Goal: Task Accomplishment & Management: Manage account settings

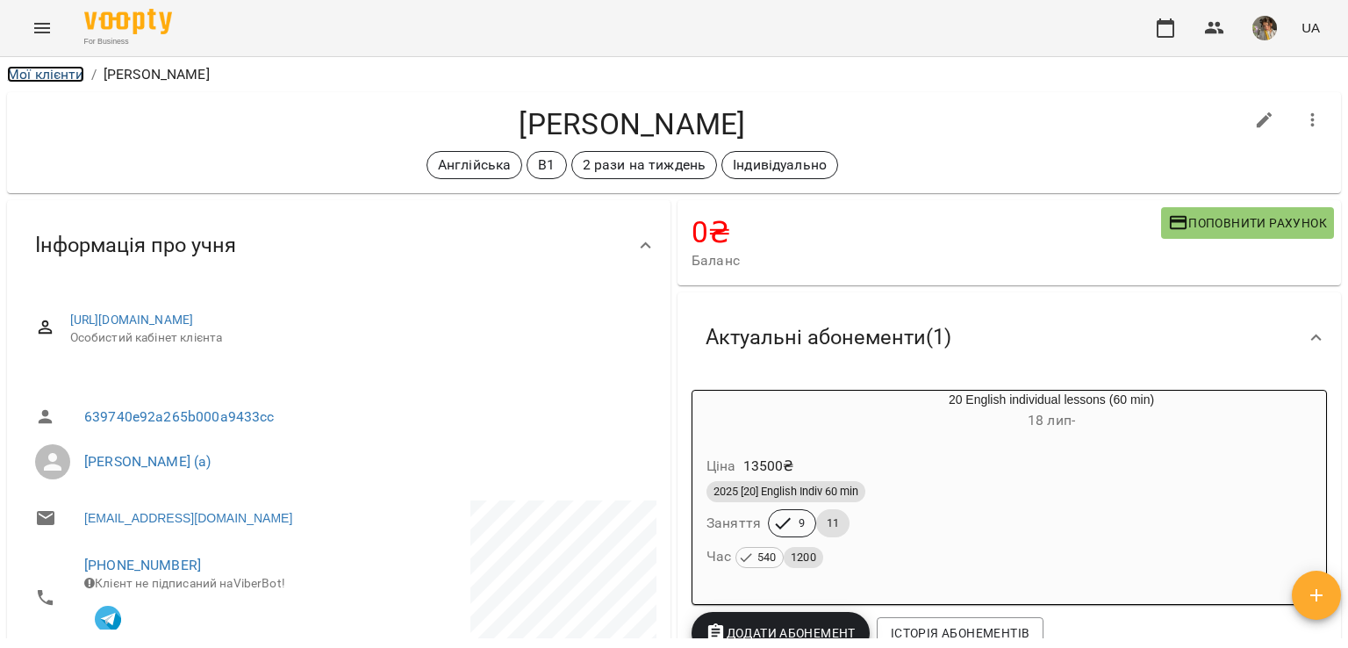
click at [46, 72] on link "Мої клієнти" at bounding box center [45, 74] width 77 height 17
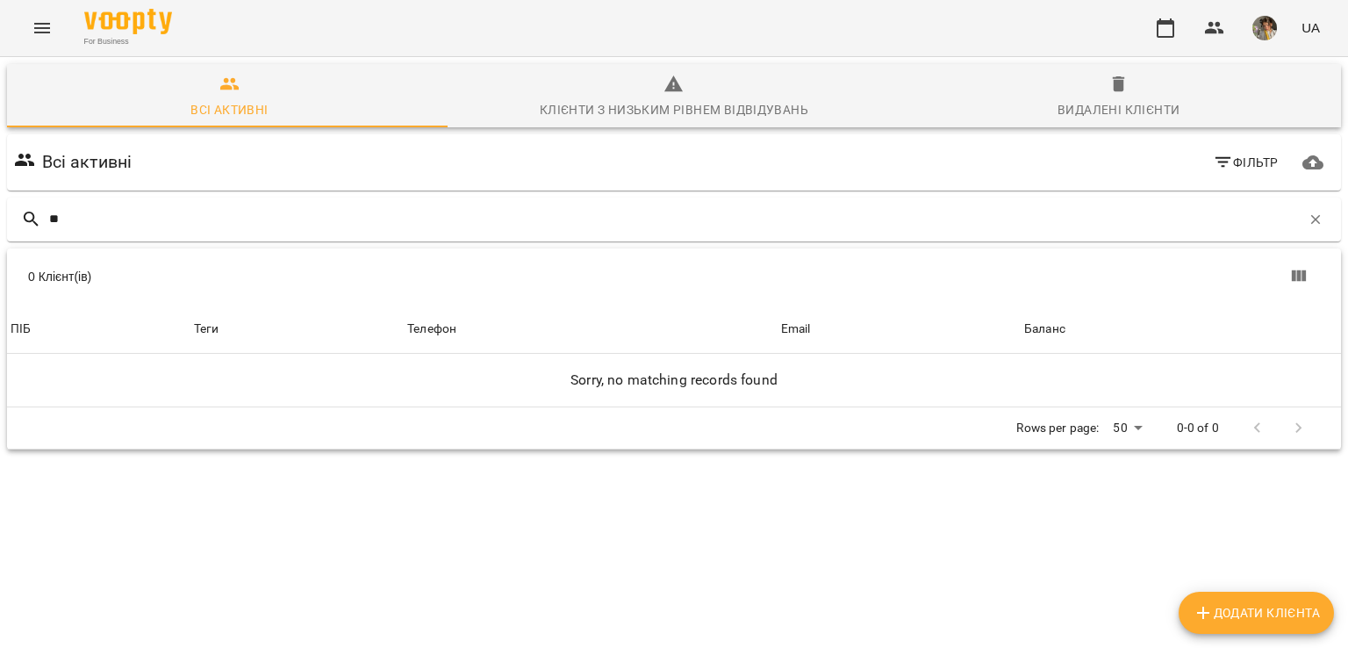
type input "*"
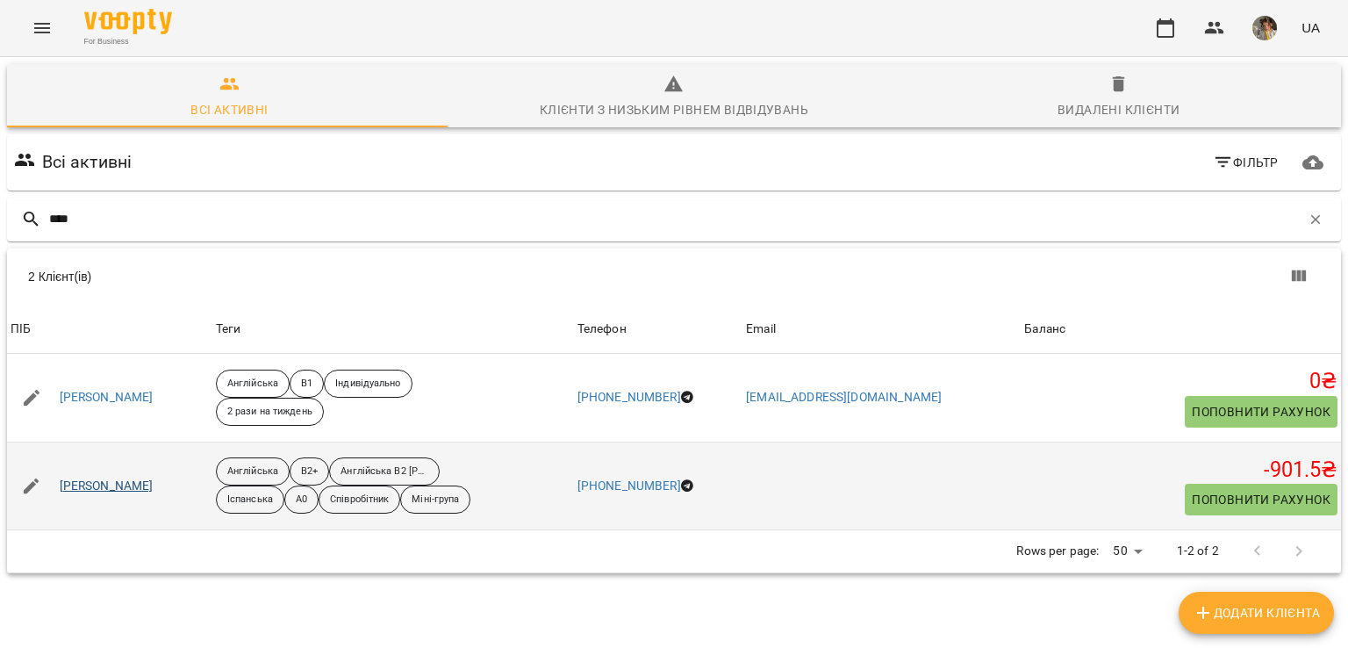
type input "****"
click at [151, 485] on link "[PERSON_NAME]" at bounding box center [107, 486] width 94 height 18
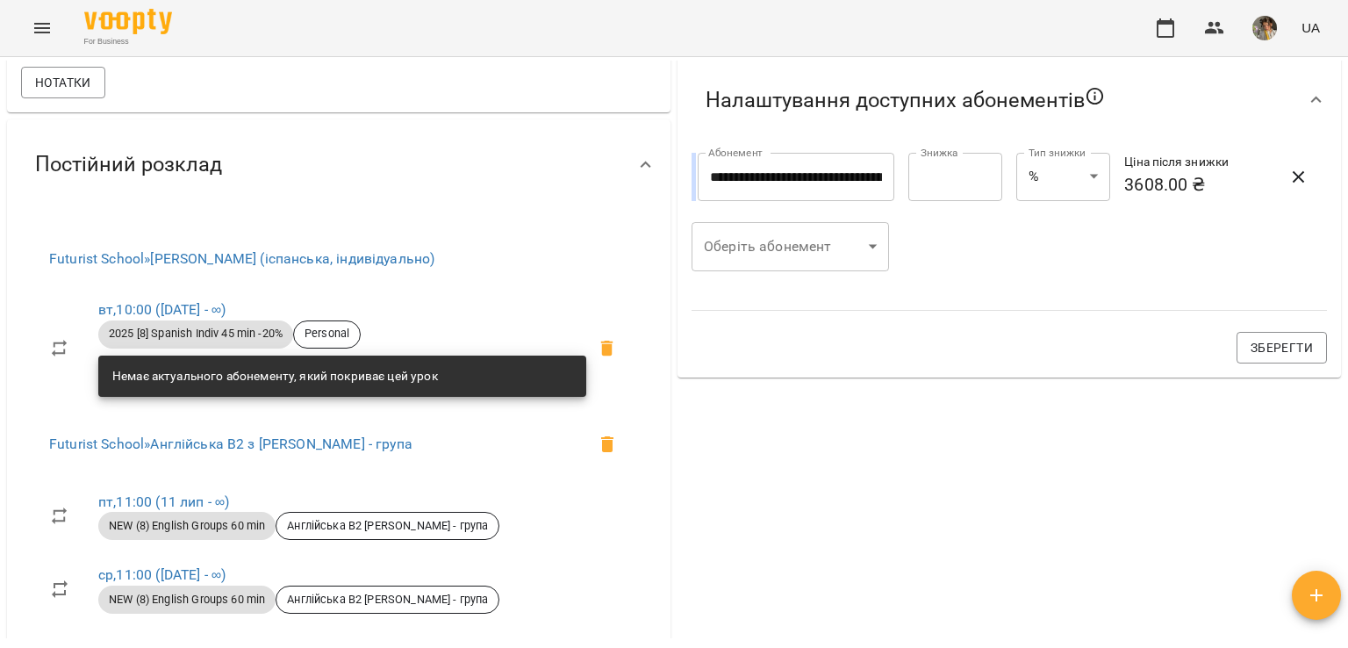
scroll to position [703, 0]
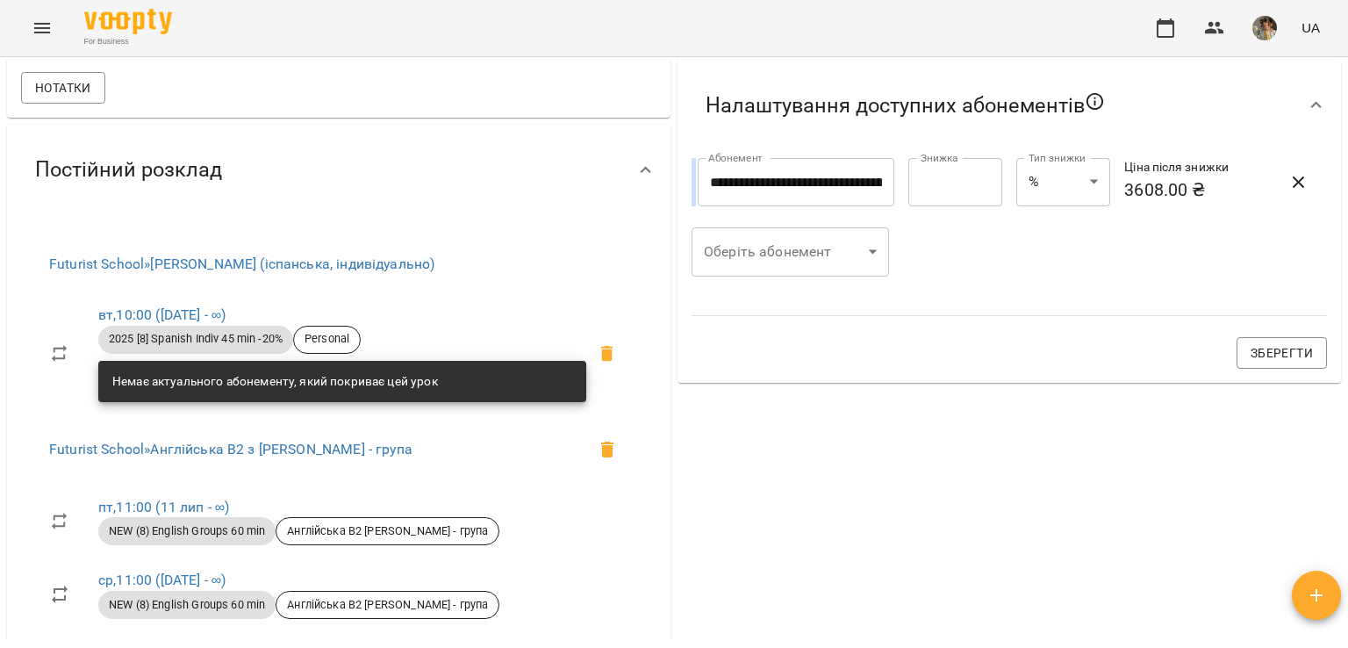
click at [791, 275] on body "For Business UA Мої клієнти / [PERSON_NAME] [PERSON_NAME] B2+ Англійська В2 [PE…" at bounding box center [674, 352] width 1348 height 705
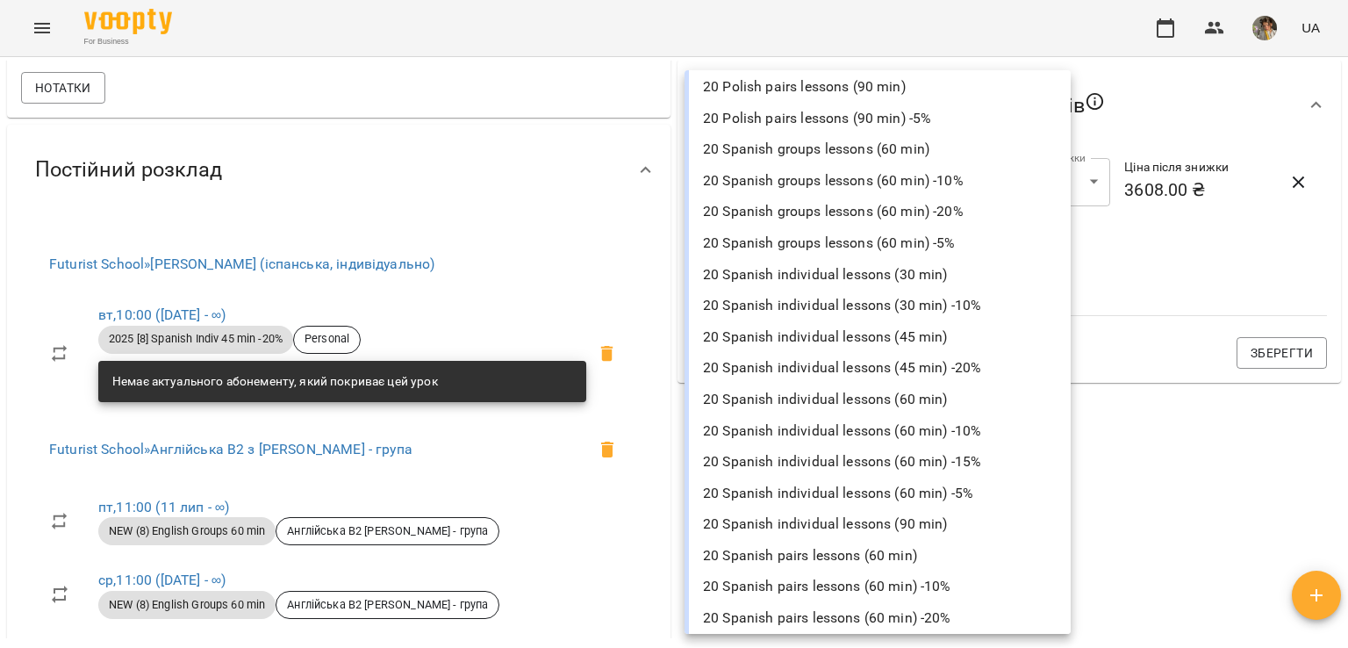
scroll to position [5482, 0]
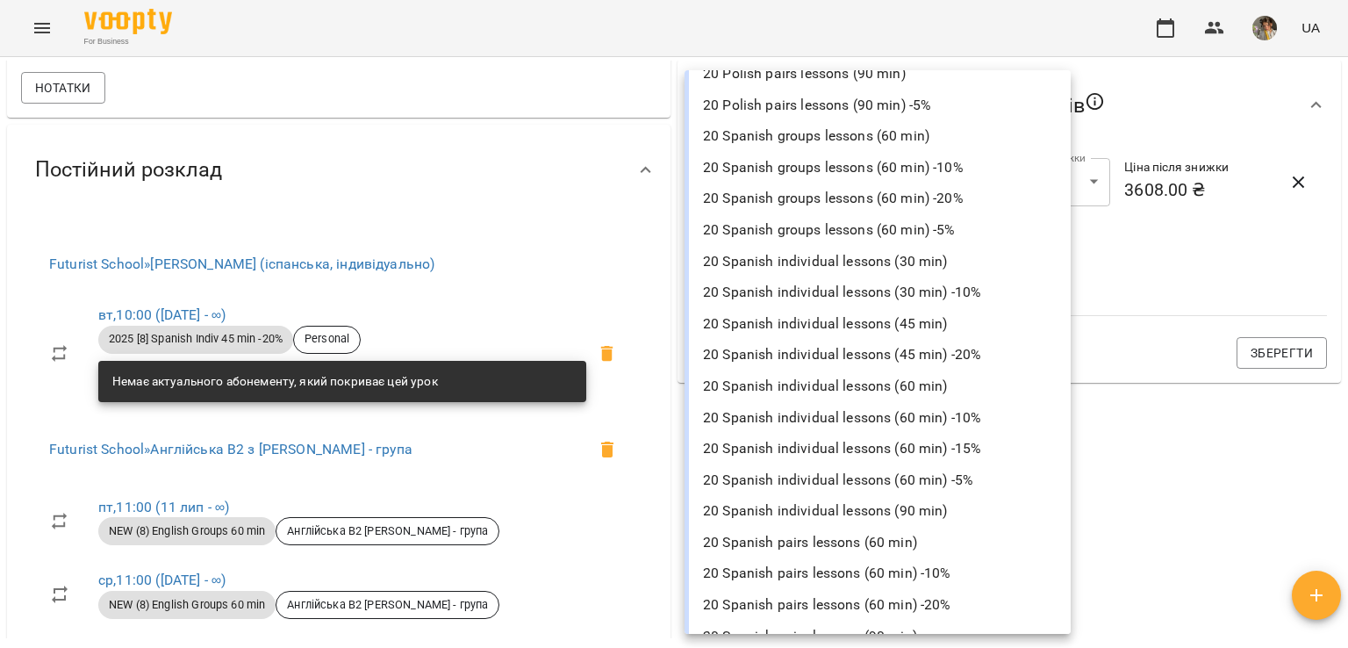
click at [799, 320] on li "20 Spanish individual lessons (45 min)" at bounding box center [877, 324] width 386 height 32
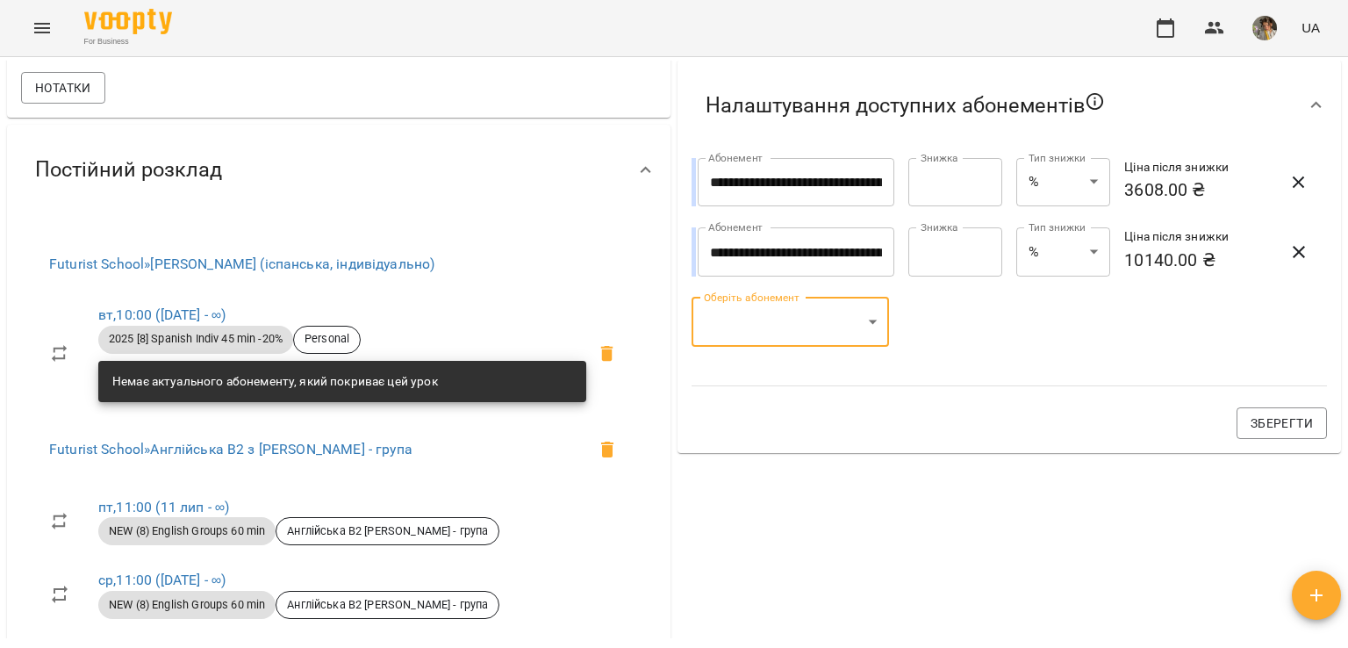
click at [813, 317] on body "For Business UA Мої клієнти / [PERSON_NAME] [PERSON_NAME] B2+ Англійська В2 [PE…" at bounding box center [674, 352] width 1348 height 705
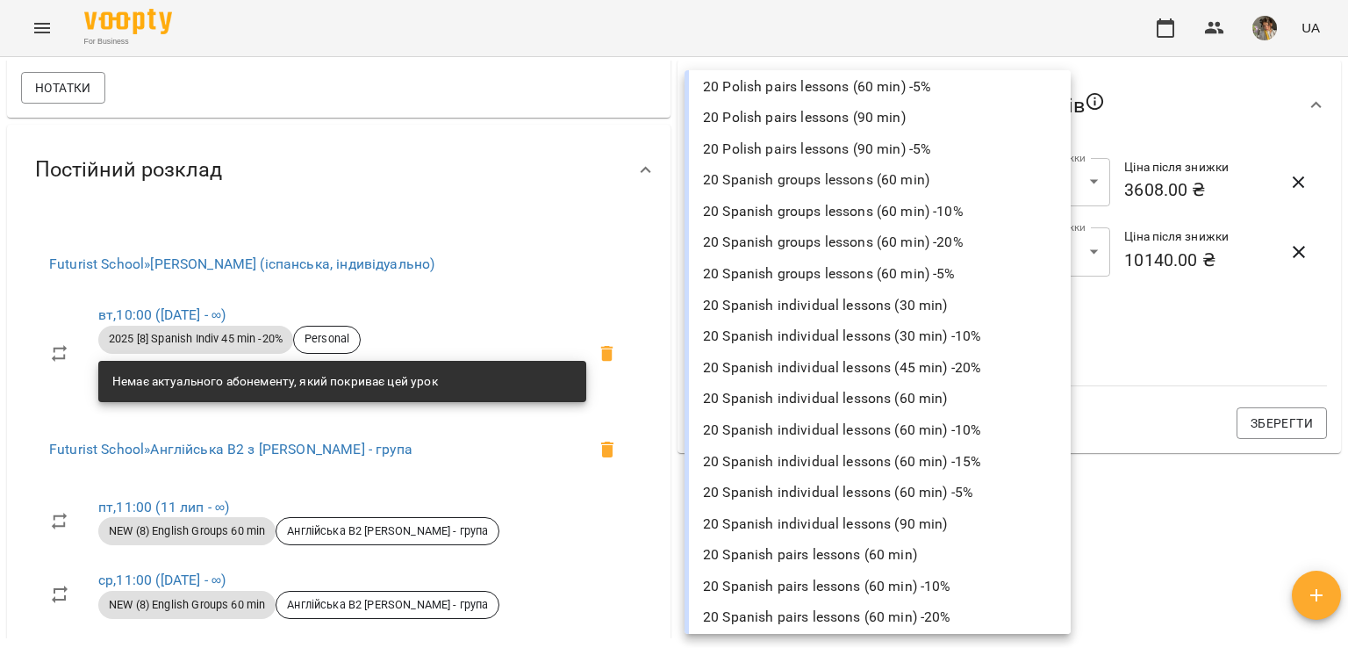
scroll to position [5440, 0]
click at [806, 368] on li "20 Spanish individual lessons (45 min) -20%" at bounding box center [877, 366] width 386 height 32
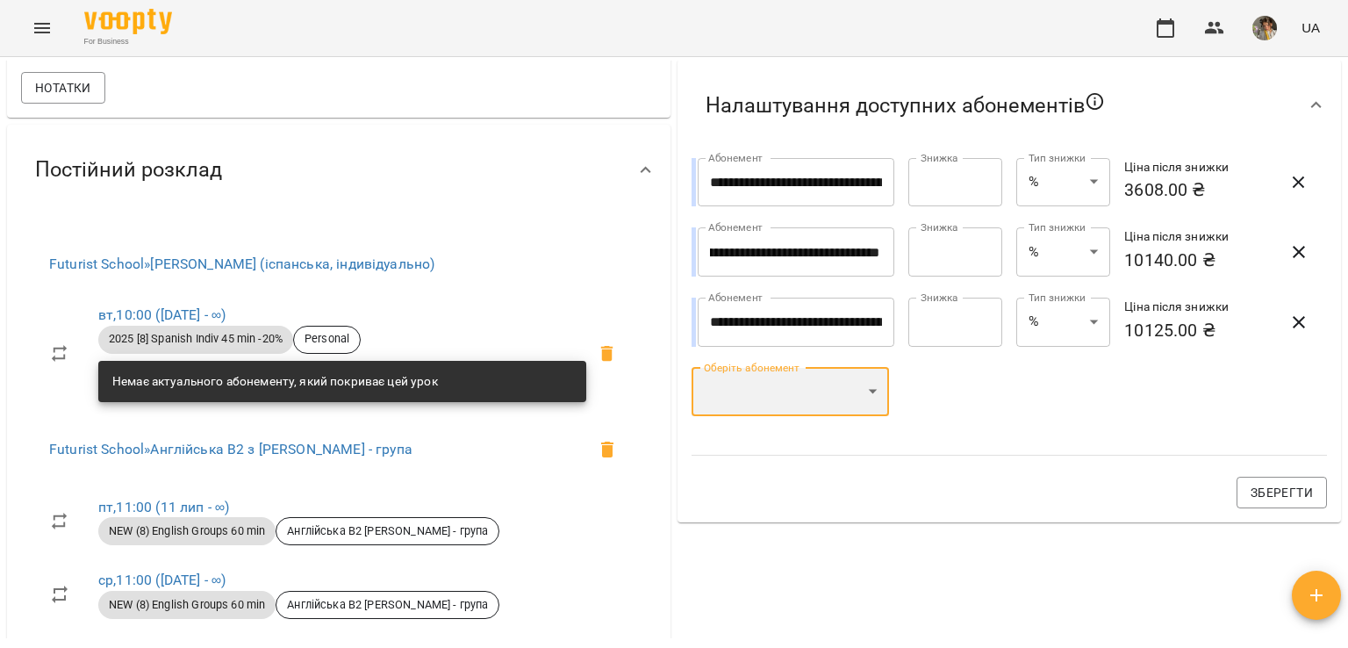
scroll to position [0, 104]
click at [814, 408] on body "For Business UA Мої клієнти / [PERSON_NAME] [PERSON_NAME] B2+ Англійська В2 [PE…" at bounding box center [674, 352] width 1348 height 705
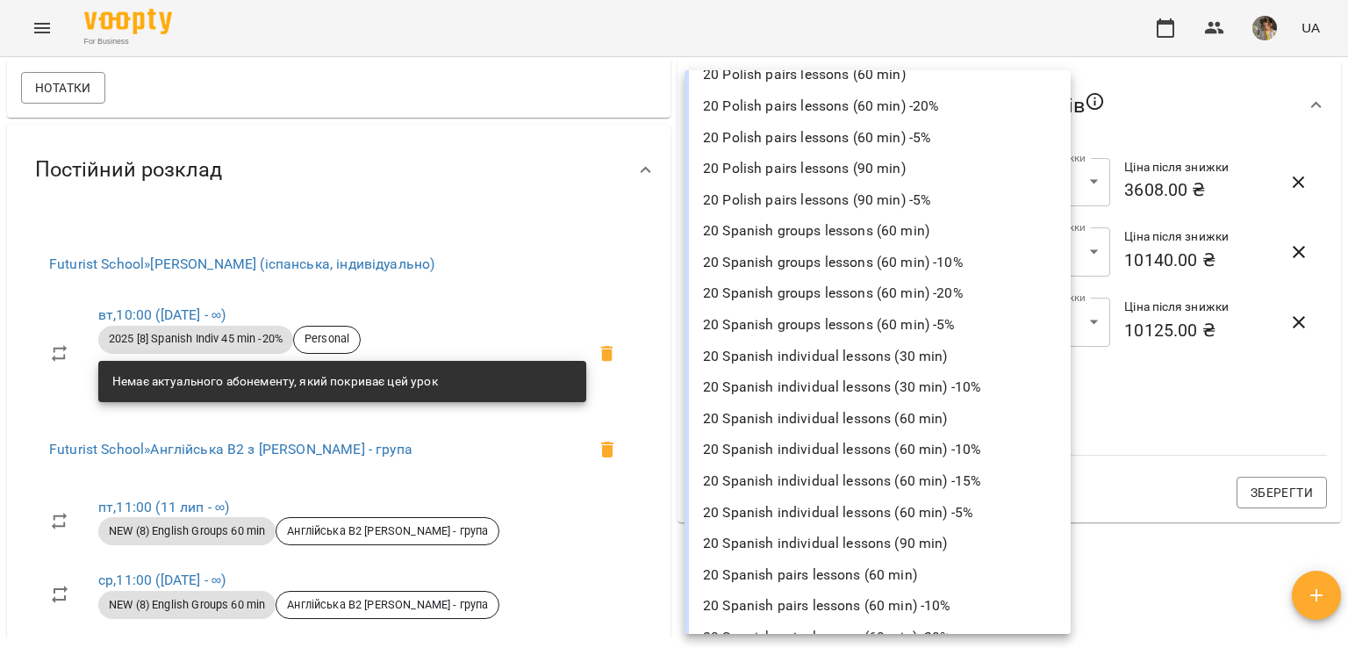
scroll to position [5384, 0]
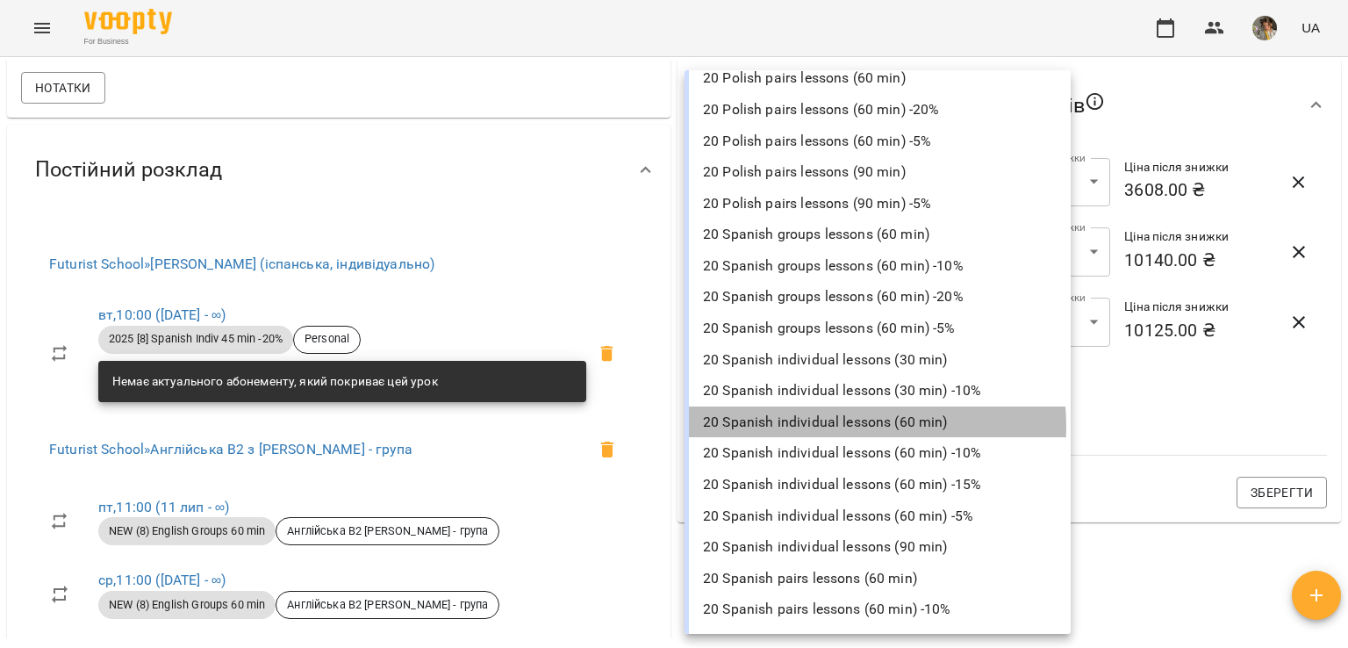
click at [816, 423] on li "20 Spanish individual lessons (60 min)" at bounding box center [877, 422] width 386 height 32
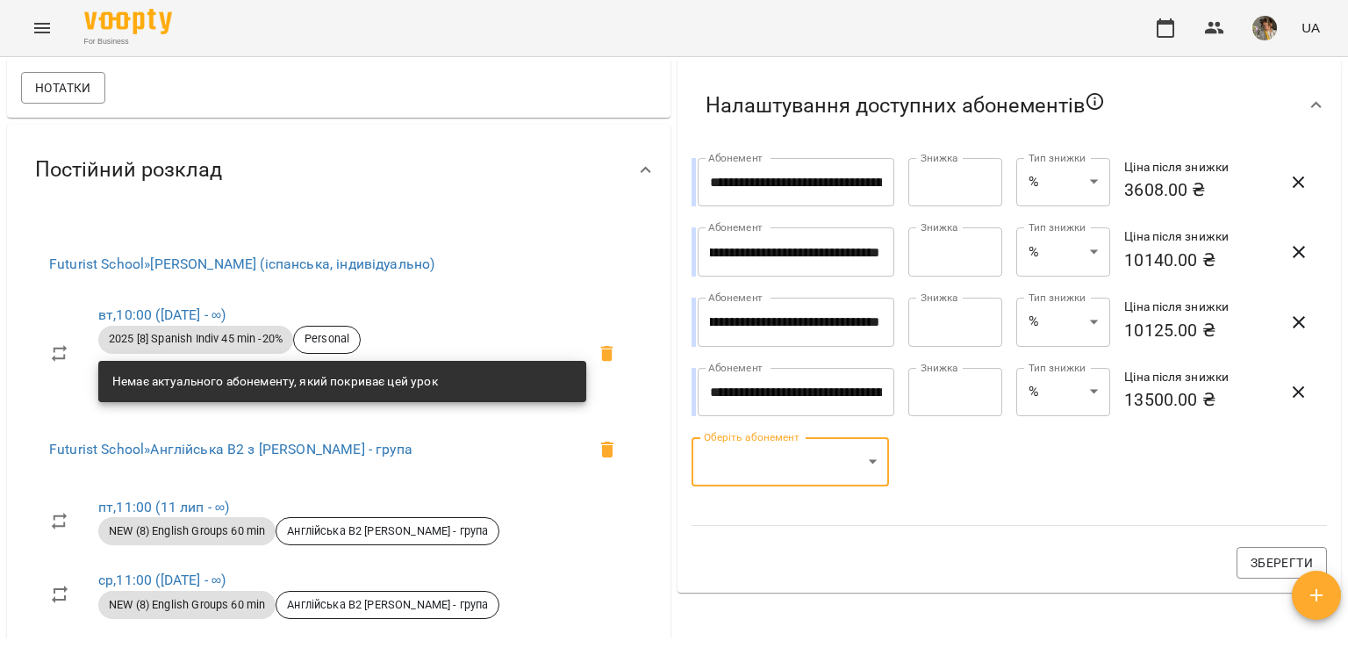
click at [913, 395] on input "*" at bounding box center [955, 392] width 94 height 49
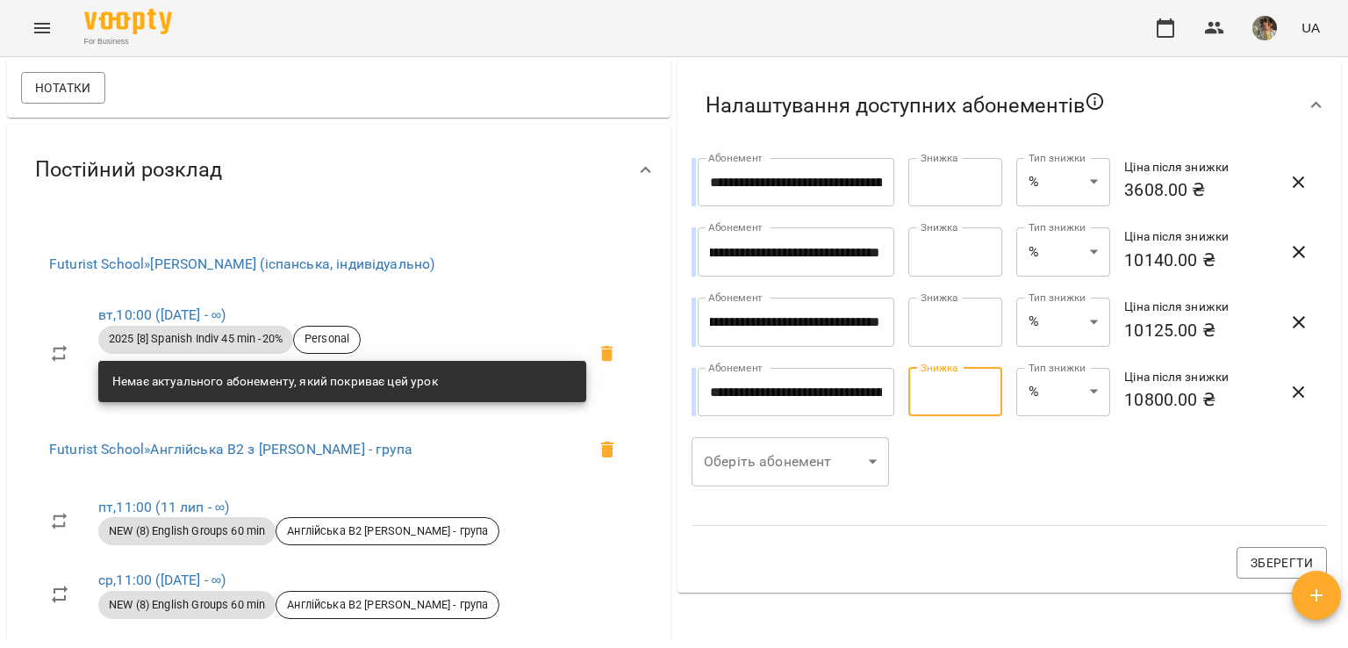
type input "*****"
click at [910, 253] on input "*" at bounding box center [955, 251] width 94 height 49
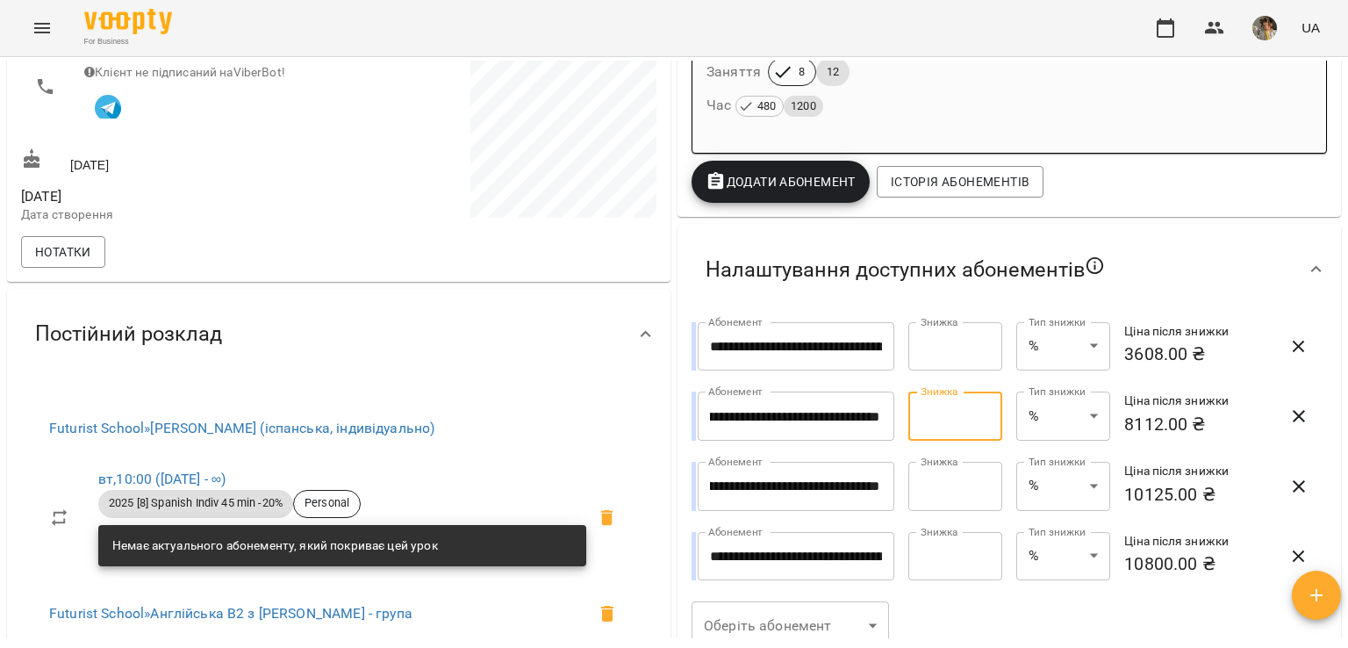
scroll to position [684, 0]
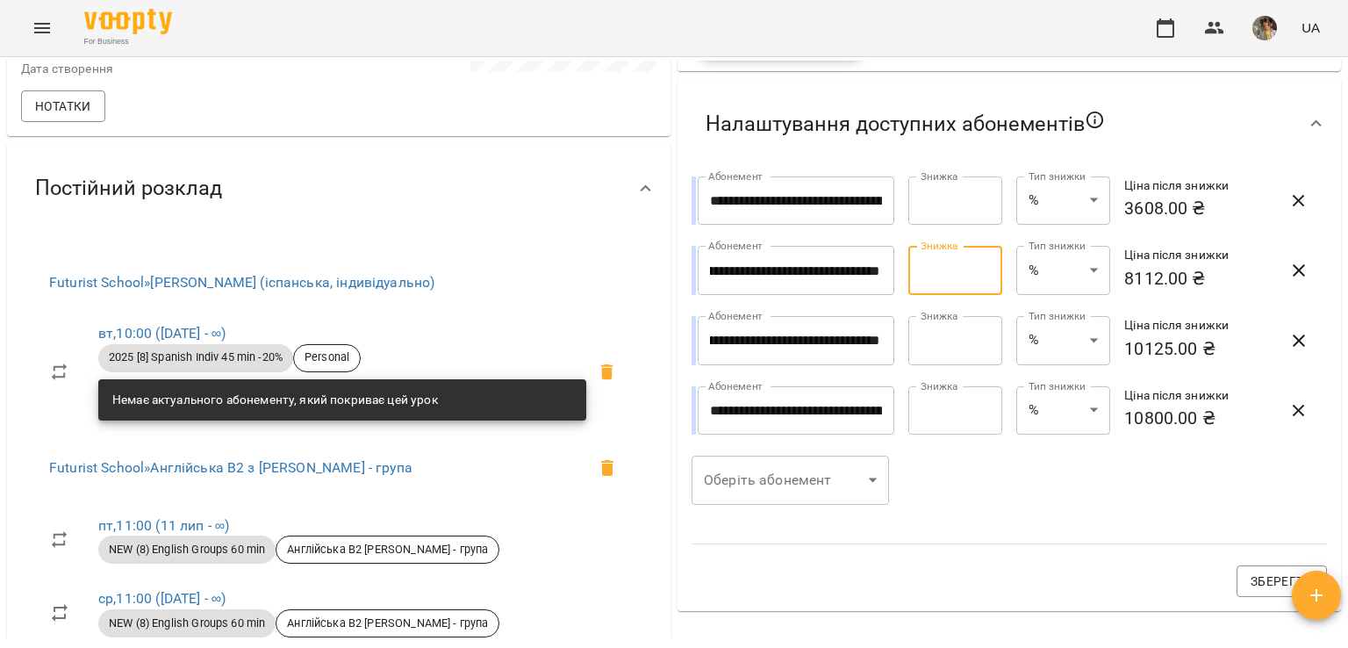
type input "*****"
click at [1288, 280] on icon "button" at bounding box center [1298, 270] width 21 height 21
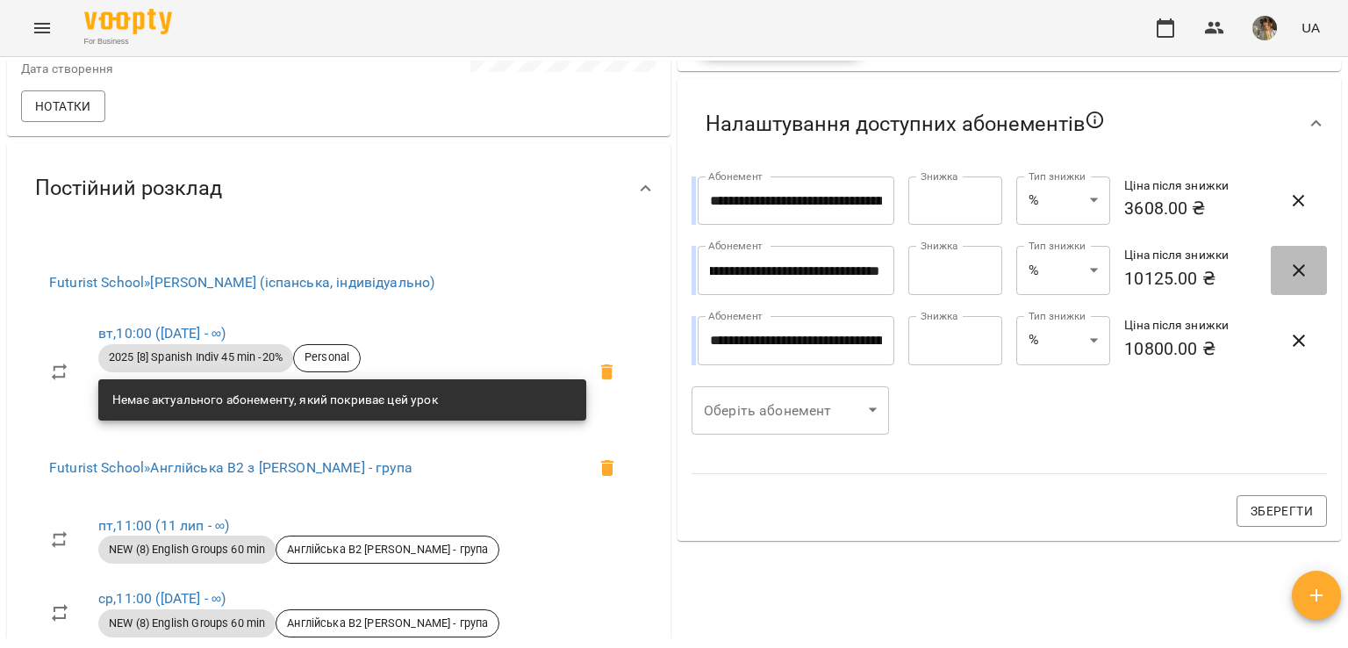
click at [1288, 280] on icon "button" at bounding box center [1298, 270] width 21 height 21
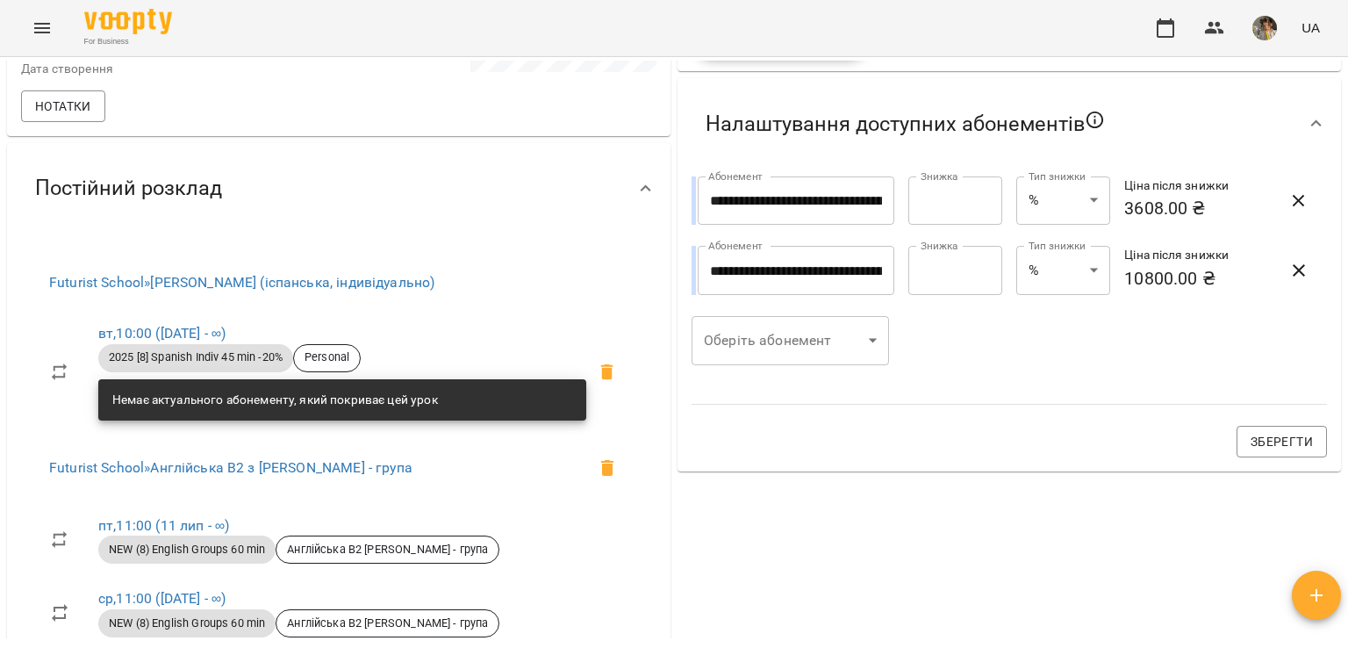
click at [1288, 280] on icon "button" at bounding box center [1298, 270] width 21 height 21
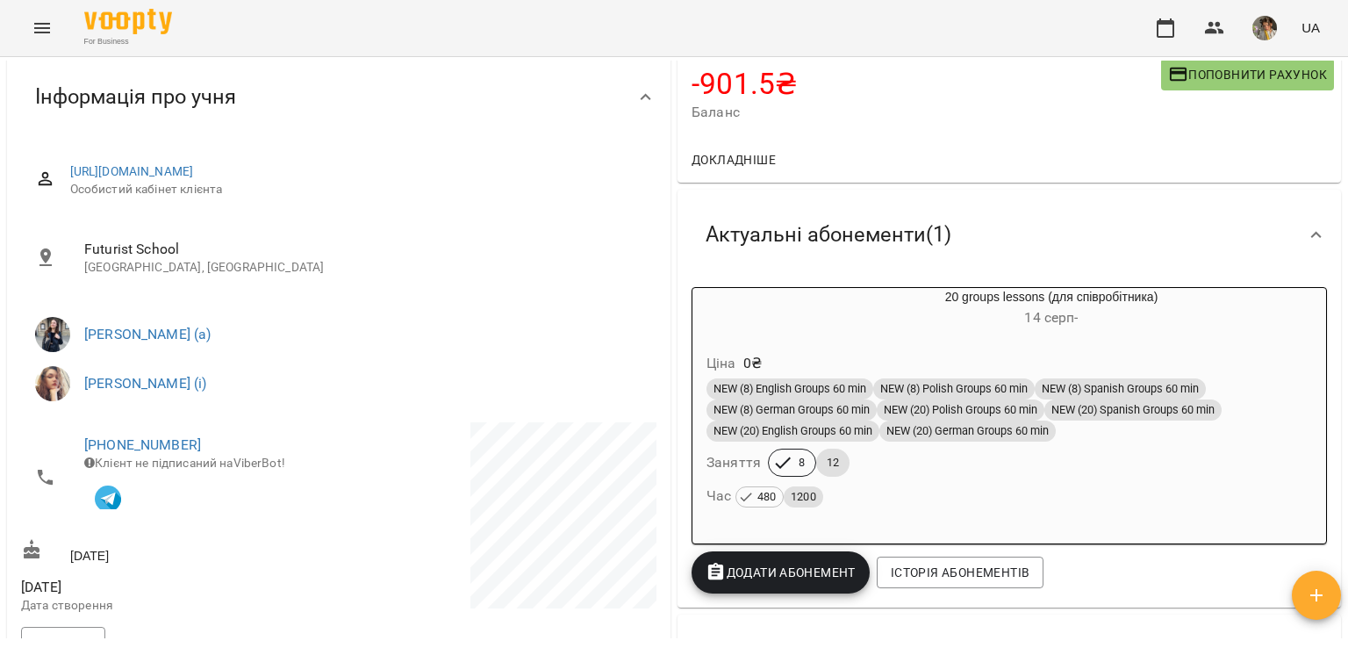
scroll to position [129, 0]
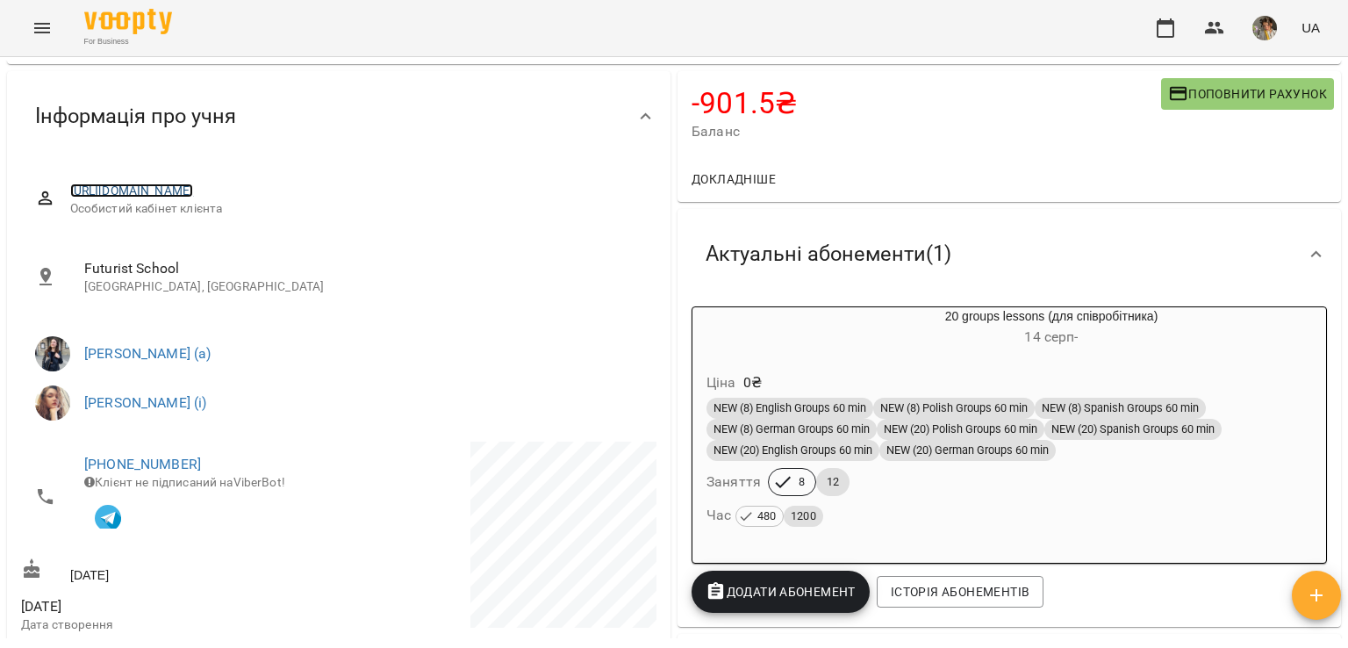
drag, startPoint x: 358, startPoint y: 193, endPoint x: 292, endPoint y: 191, distance: 65.8
click at [194, 191] on link "[URL][DOMAIN_NAME]" at bounding box center [132, 190] width 124 height 14
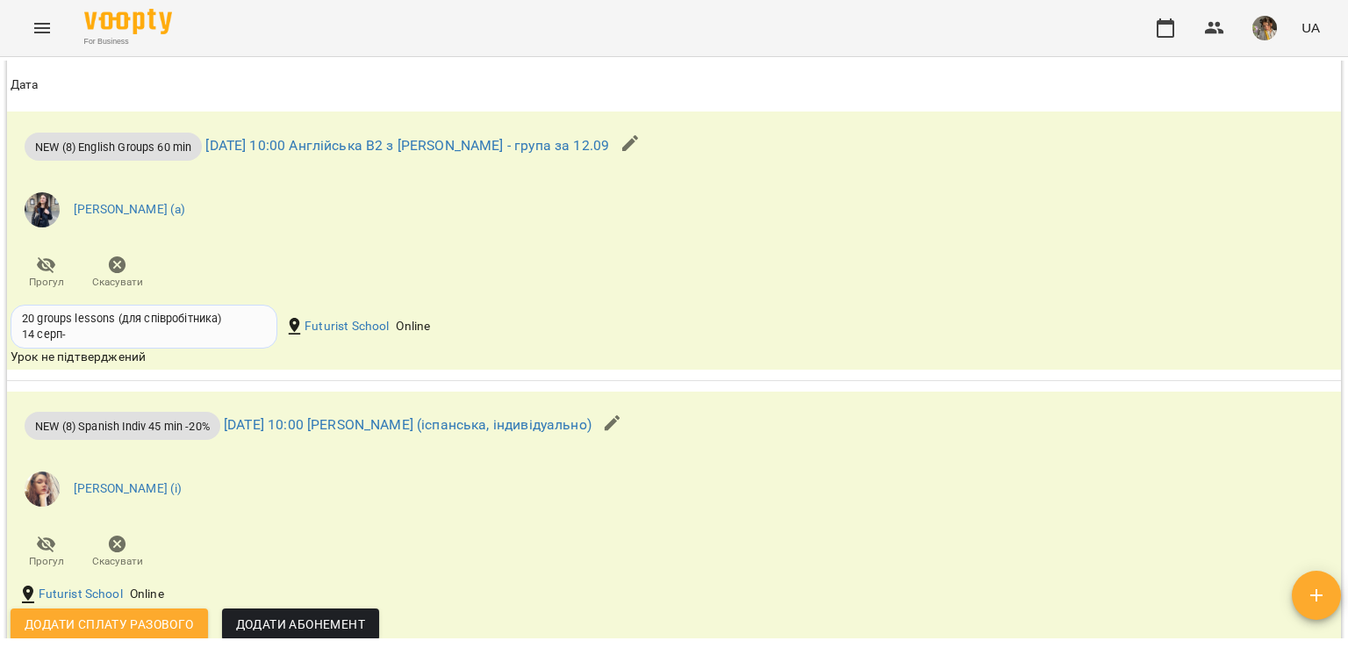
scroll to position [2630, 0]
